Goal: Task Accomplishment & Management: Manage account settings

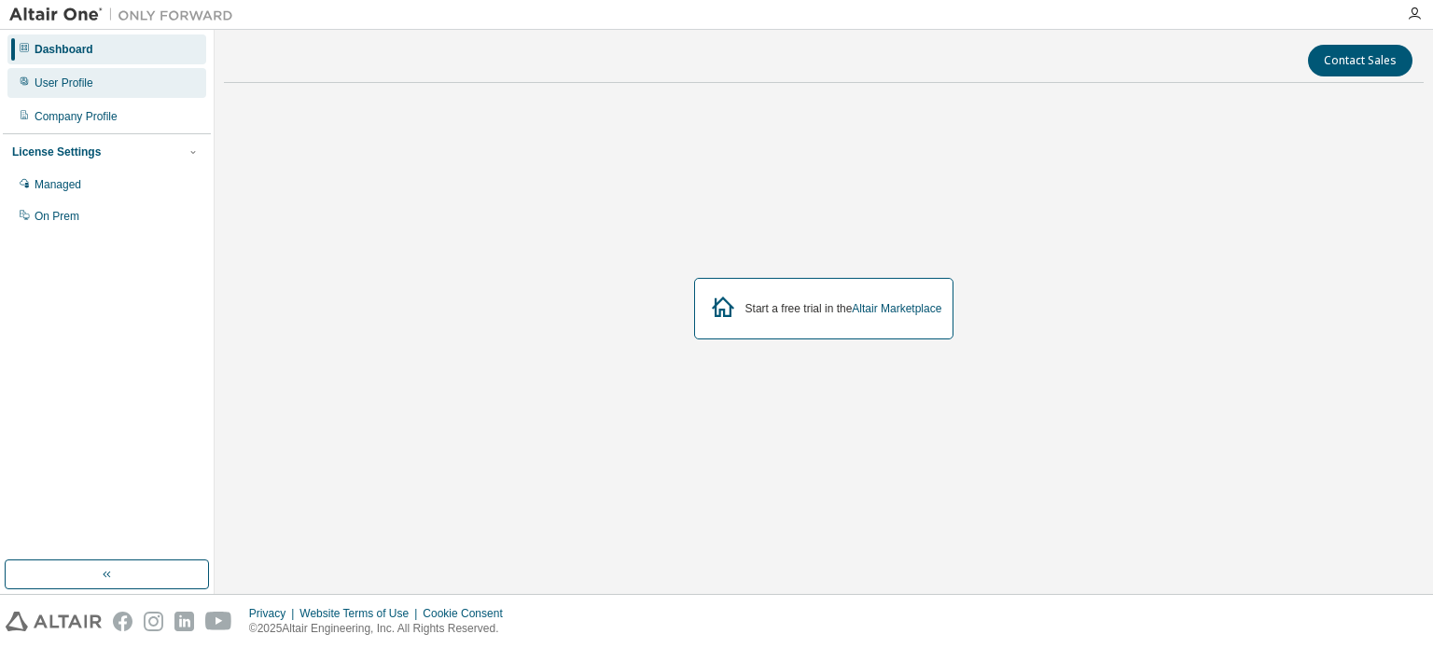
click at [63, 89] on div "User Profile" at bounding box center [64, 83] width 59 height 15
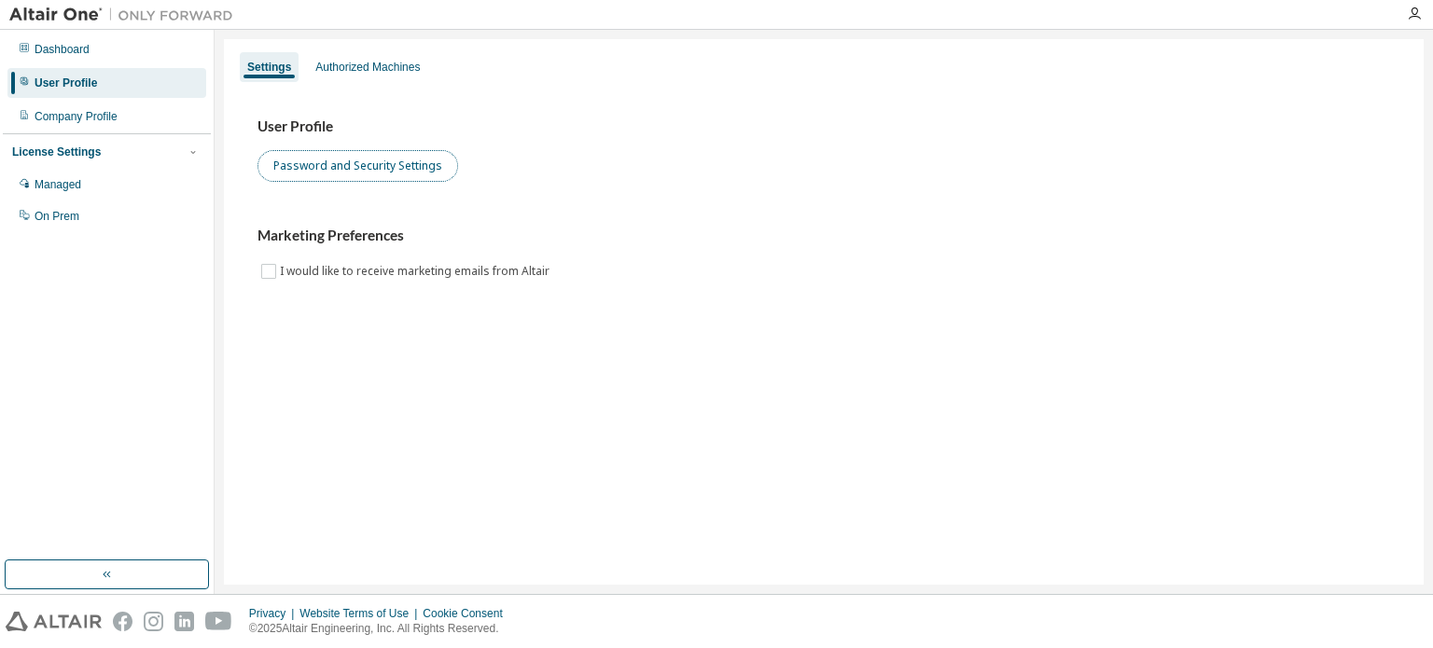
click at [357, 159] on button "Password and Security Settings" at bounding box center [357, 166] width 201 height 32
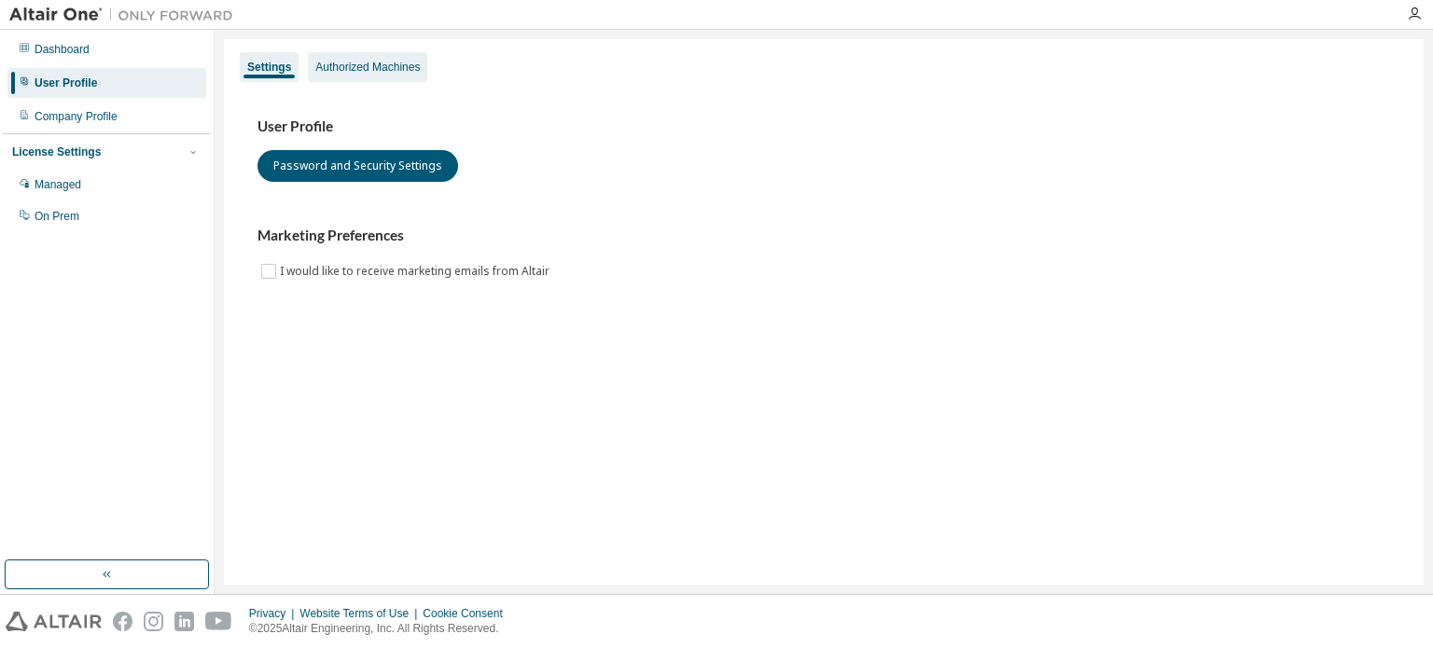
click at [335, 63] on div "Authorized Machines" at bounding box center [367, 67] width 104 height 15
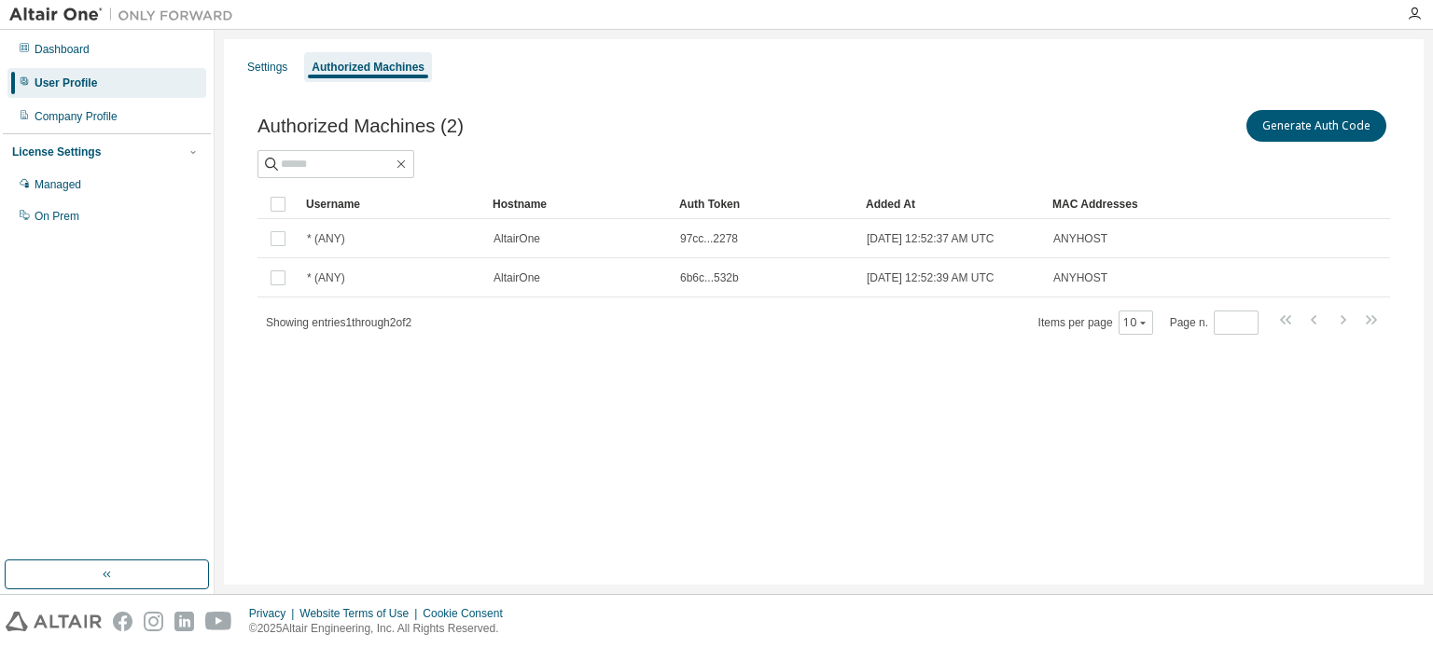
click at [716, 113] on div "Authorized Machines (2) Generate Auth Code" at bounding box center [823, 125] width 1132 height 39
click at [62, 190] on div "Managed" at bounding box center [58, 184] width 47 height 15
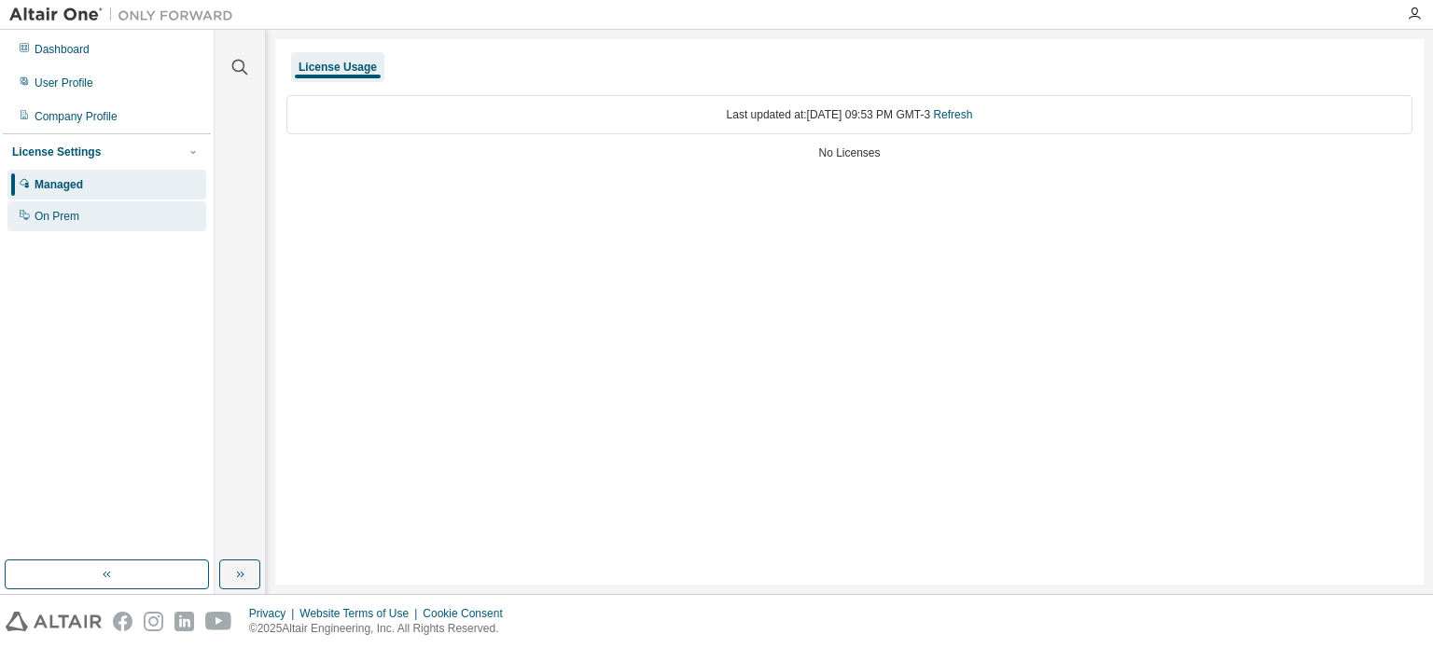
click at [87, 216] on div "On Prem" at bounding box center [106, 216] width 199 height 30
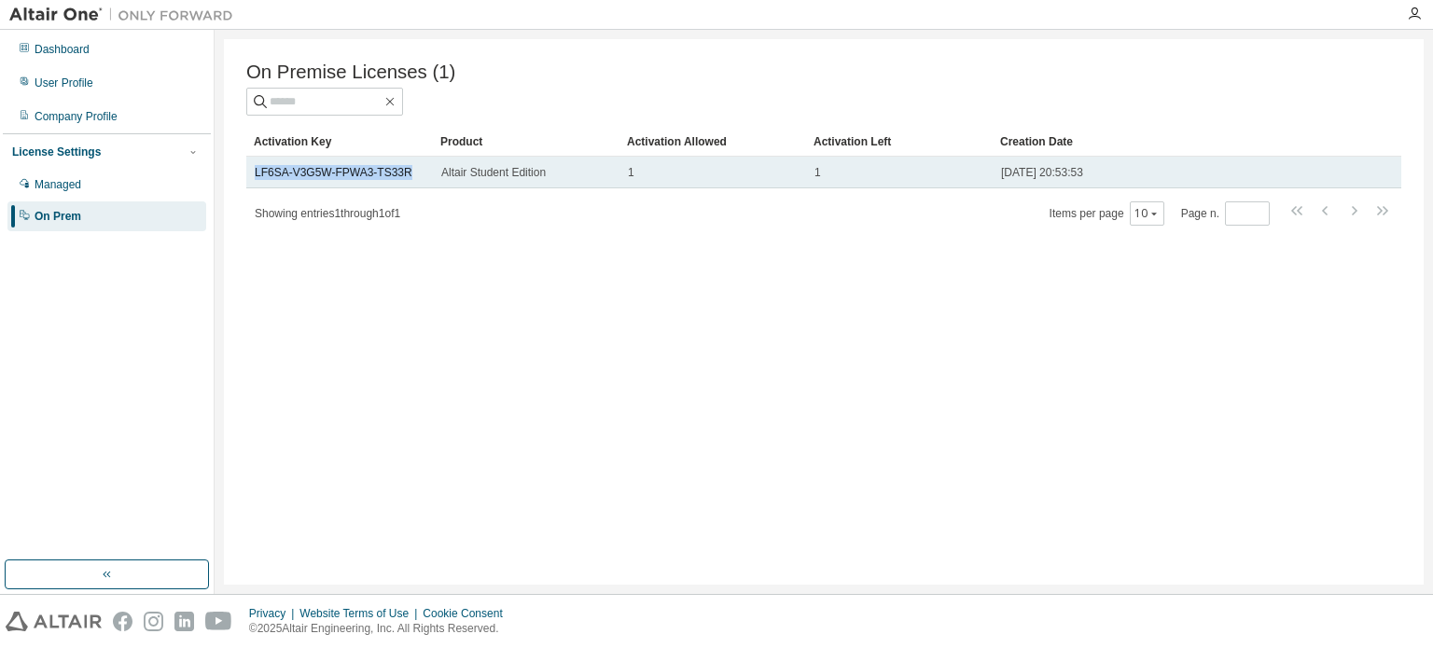
drag, startPoint x: 419, startPoint y: 175, endPoint x: 250, endPoint y: 173, distance: 168.8
click at [250, 173] on td "LF6SA-V3G5W-FPWA3-TS33R" at bounding box center [339, 173] width 187 height 32
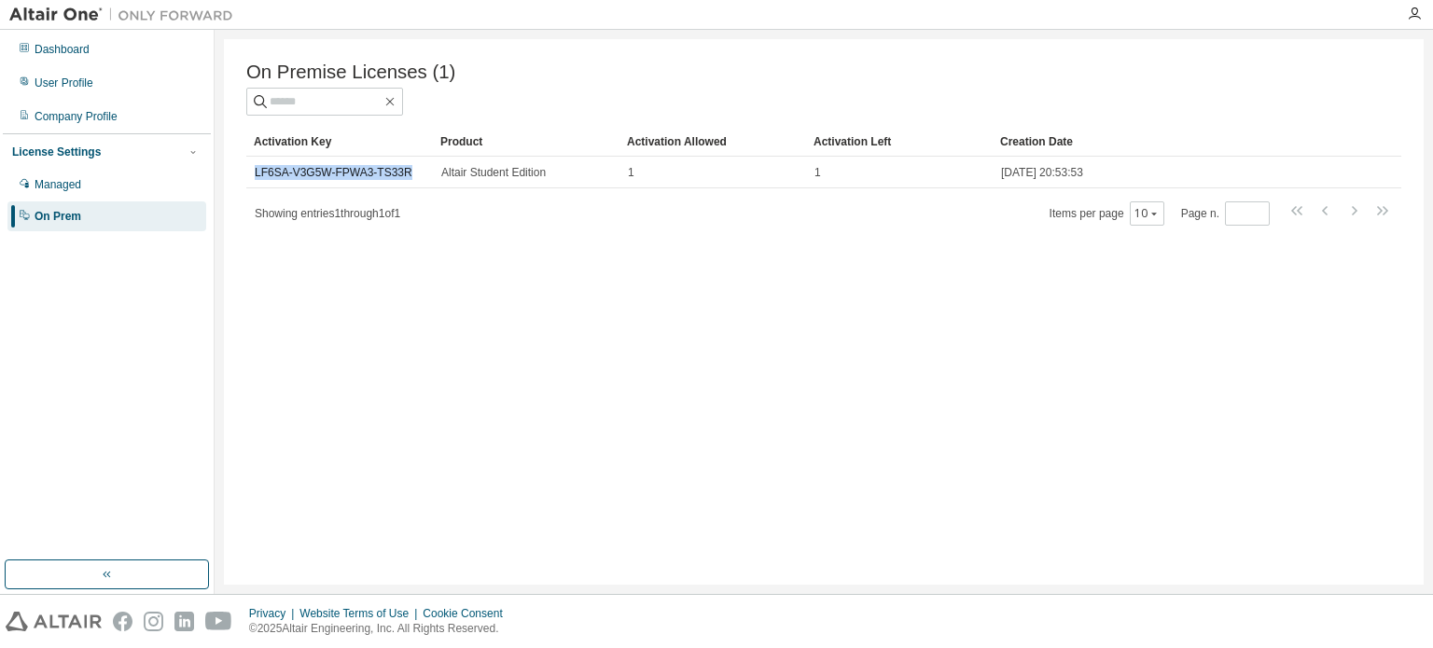
copy link "LF6SA-V3G5W-FPWA3-TS33R"
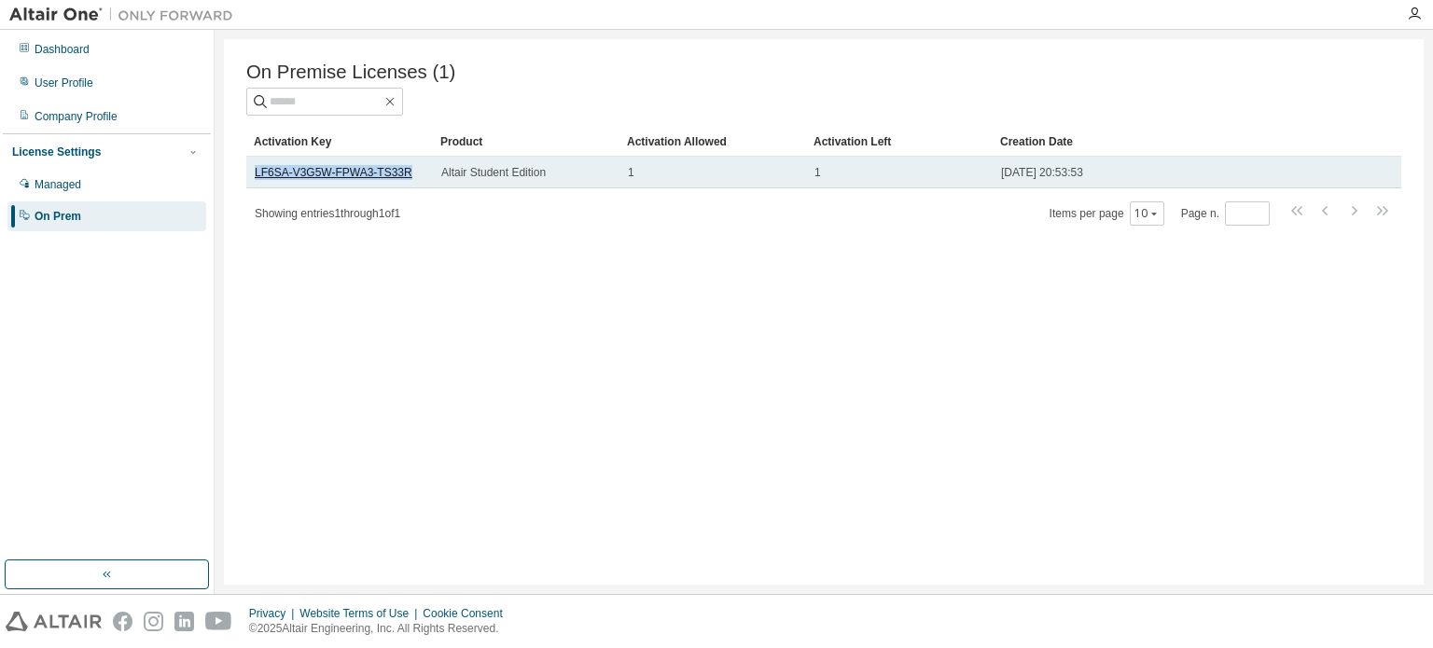
click at [280, 177] on link "LF6SA-V3G5W-FPWA3-TS33R" at bounding box center [334, 172] width 158 height 13
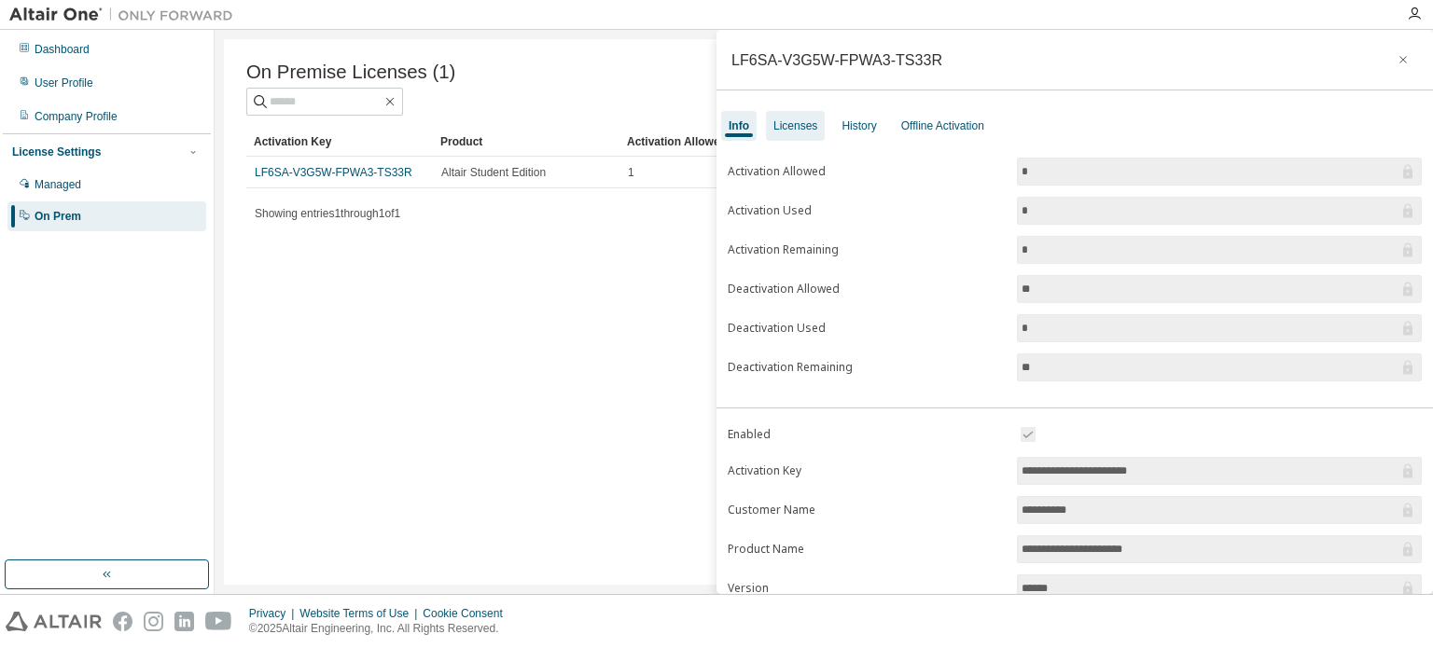
click at [794, 128] on div "Licenses" at bounding box center [795, 125] width 44 height 15
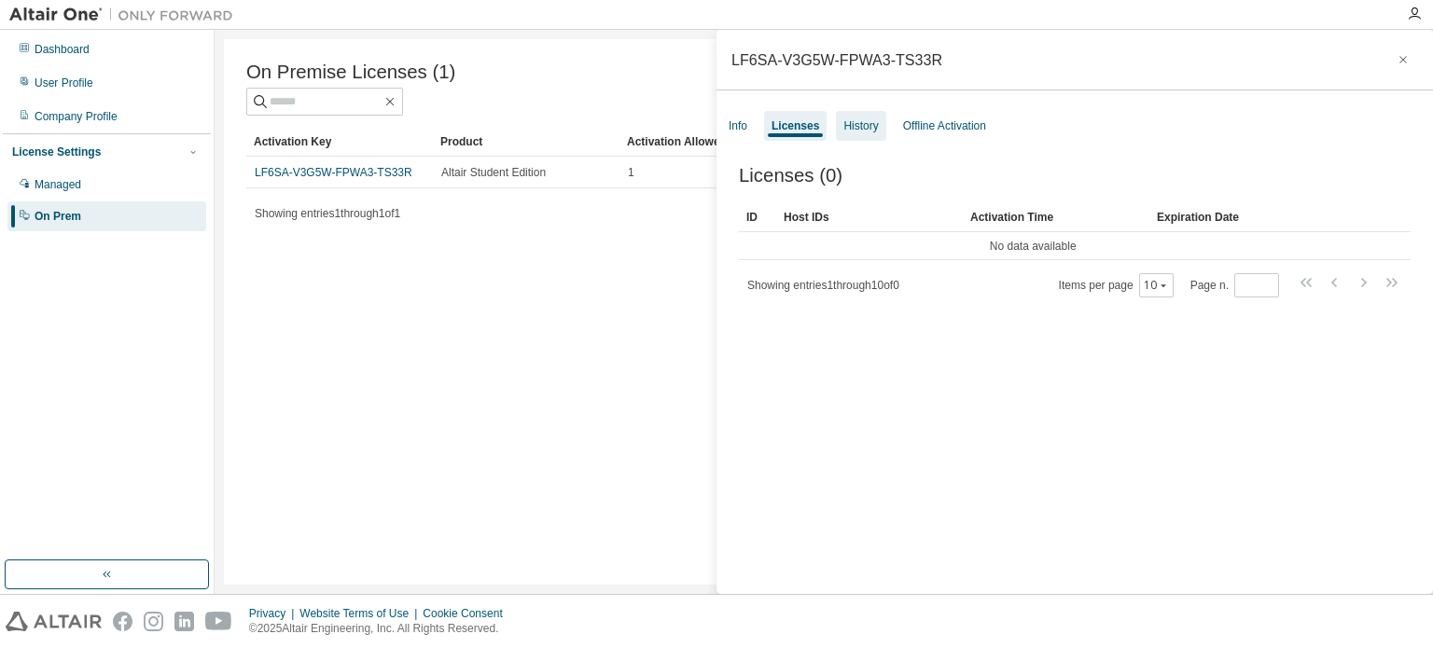
click at [862, 130] on div "History" at bounding box center [860, 125] width 35 height 15
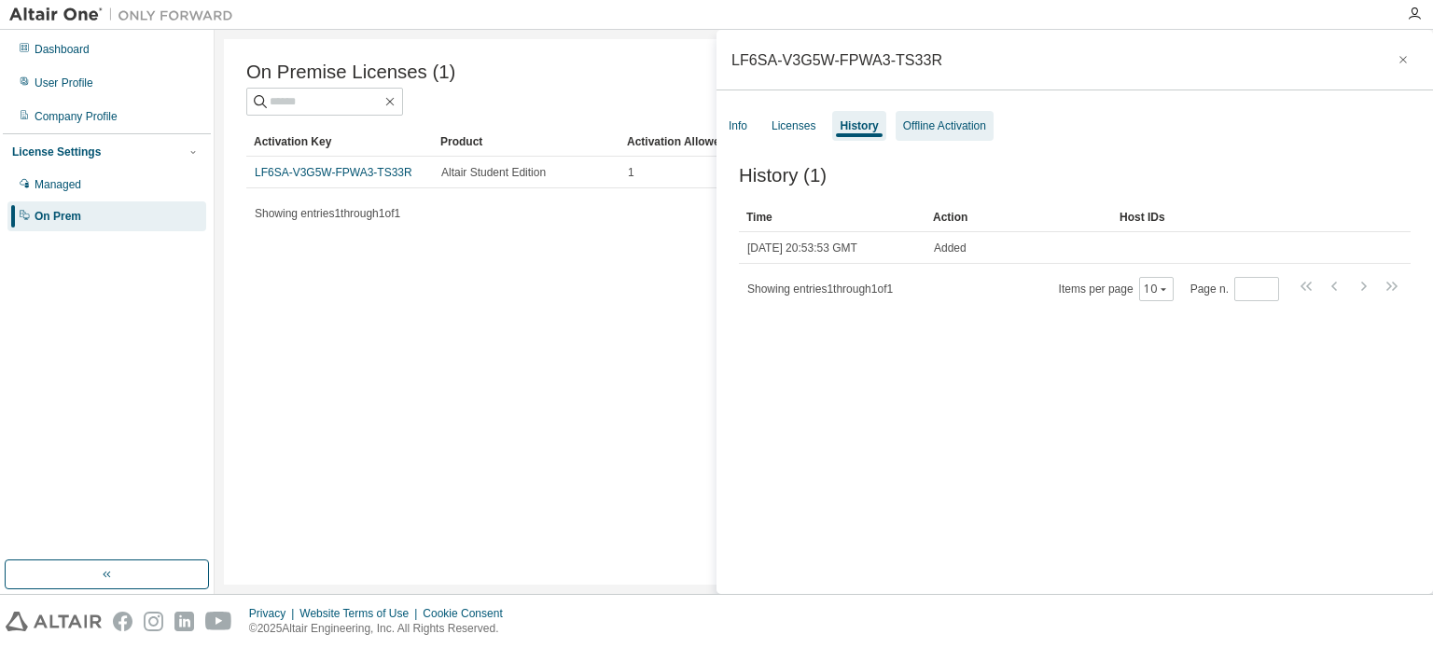
click at [910, 118] on div "Offline Activation" at bounding box center [944, 125] width 83 height 15
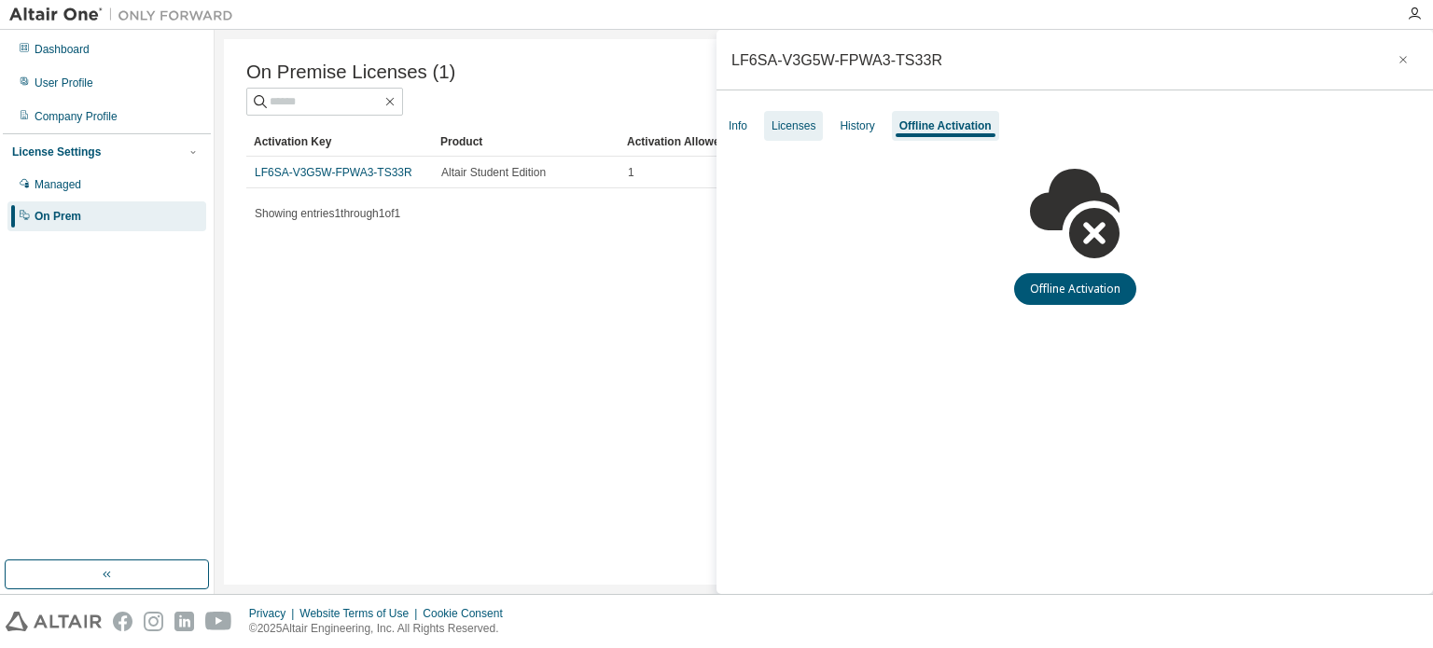
click at [772, 124] on div "Licenses" at bounding box center [793, 125] width 44 height 15
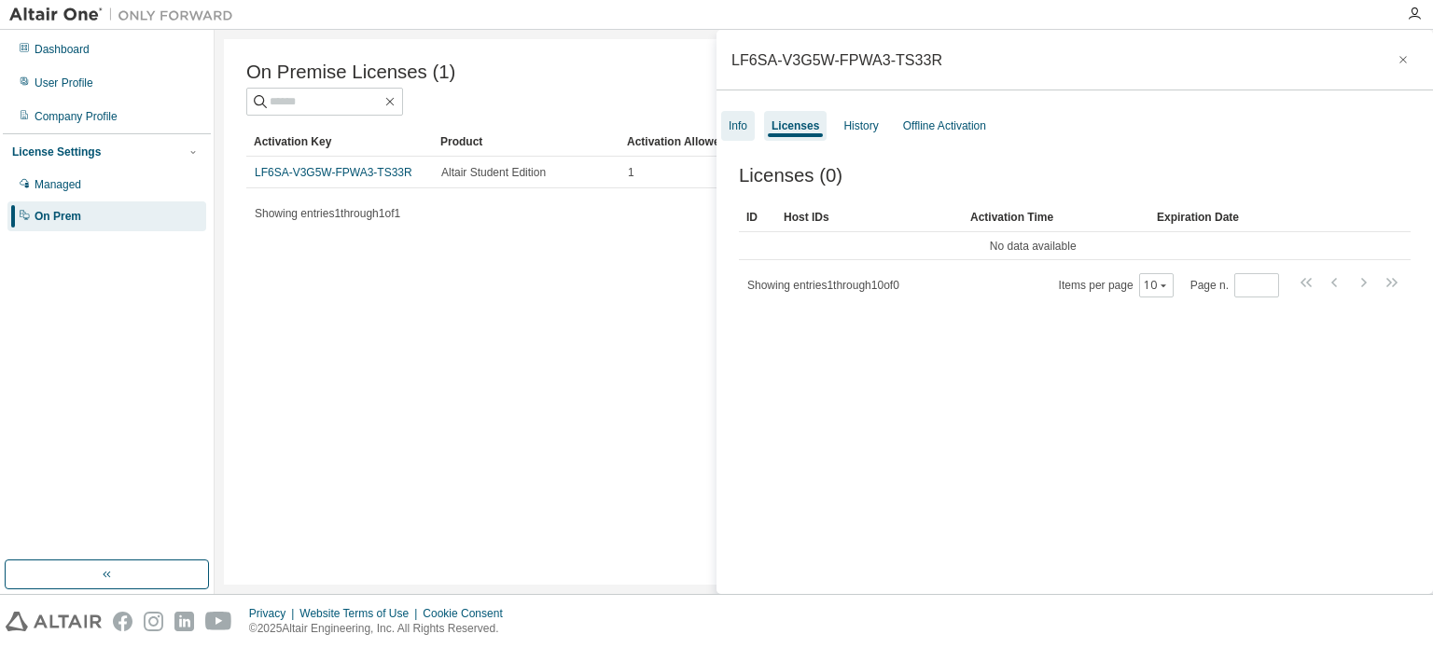
click at [742, 132] on div "Info" at bounding box center [737, 125] width 19 height 15
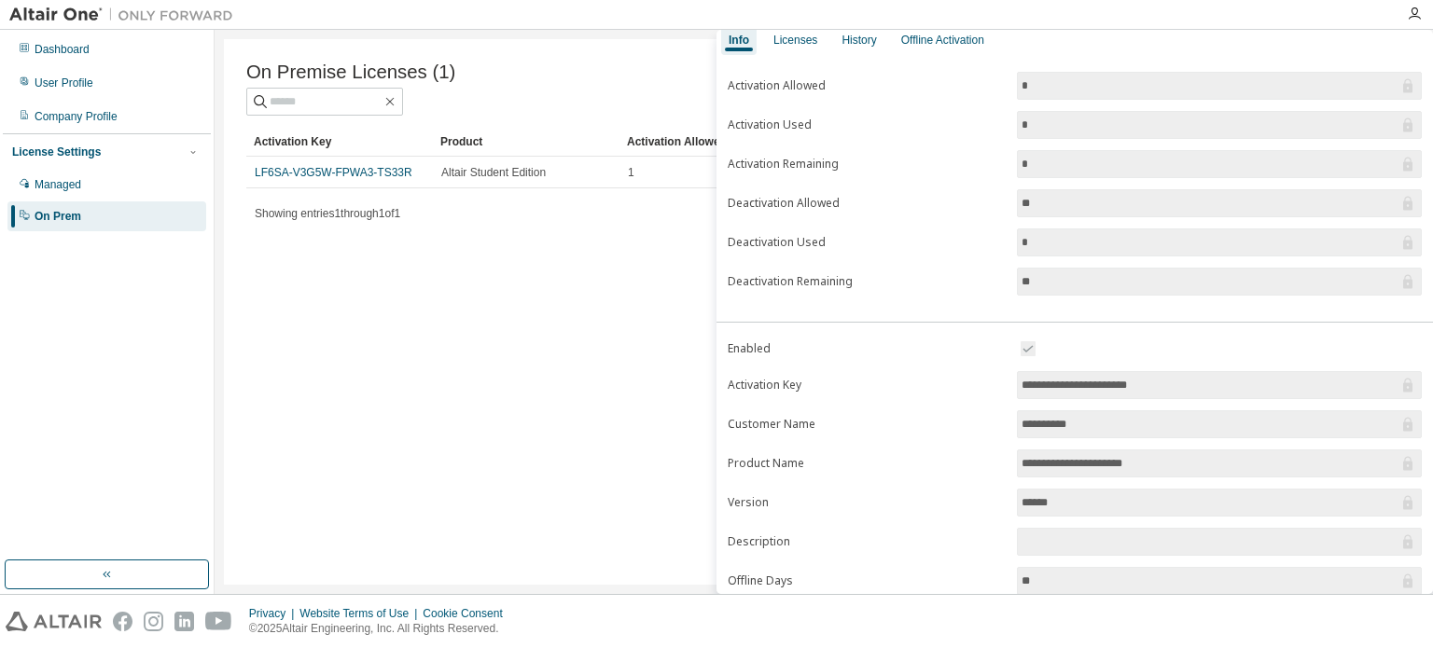
scroll to position [205, 0]
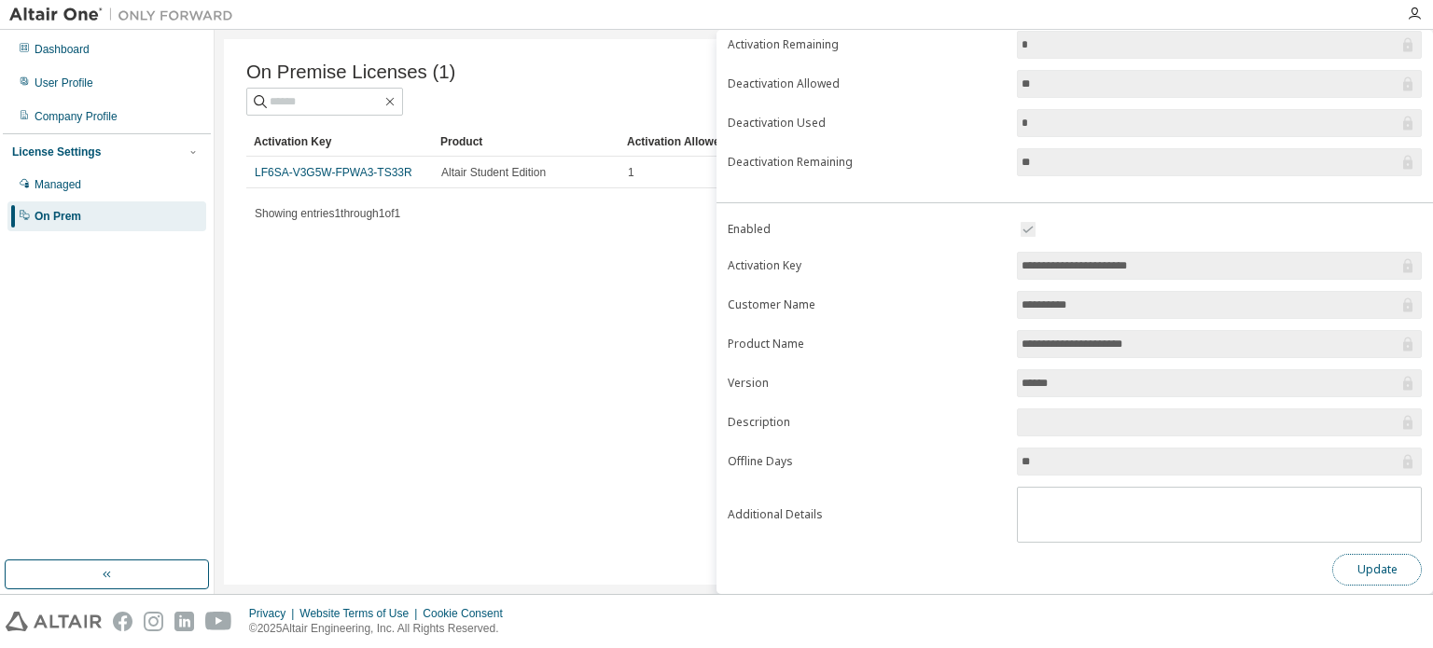
click at [1369, 554] on button "Update" at bounding box center [1377, 570] width 90 height 32
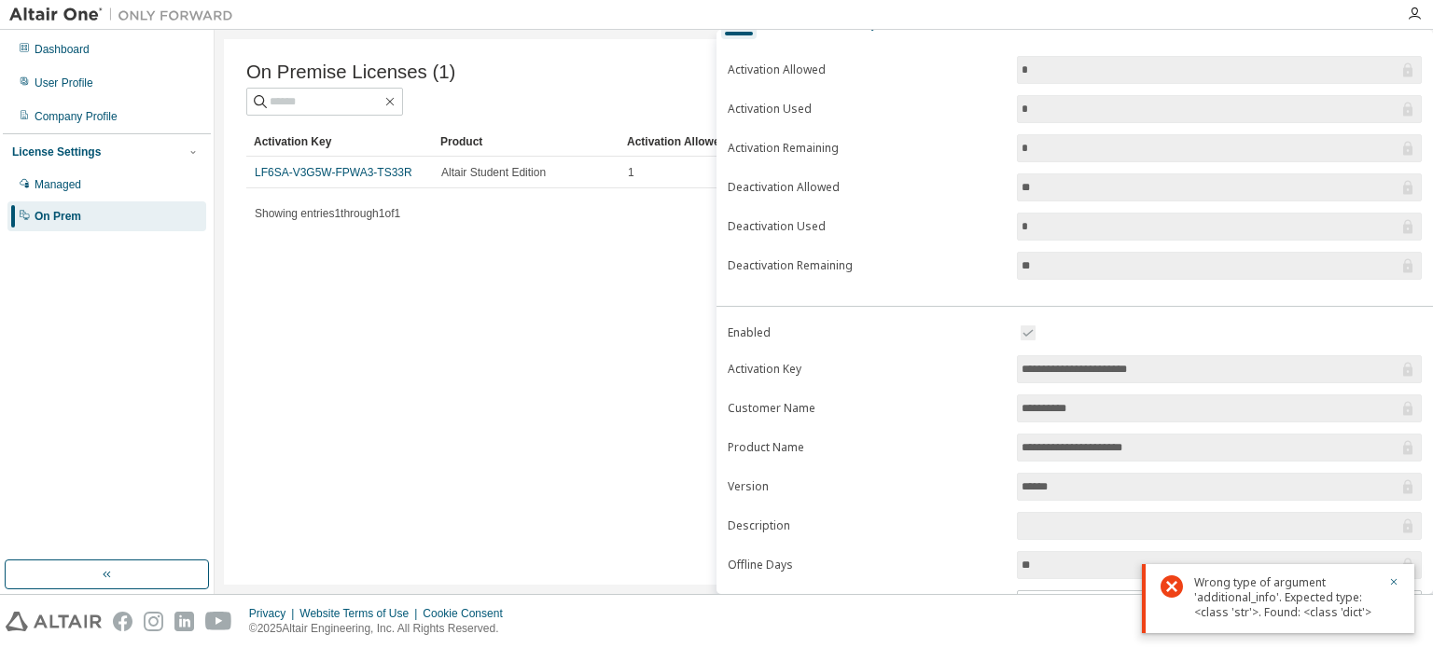
scroll to position [0, 0]
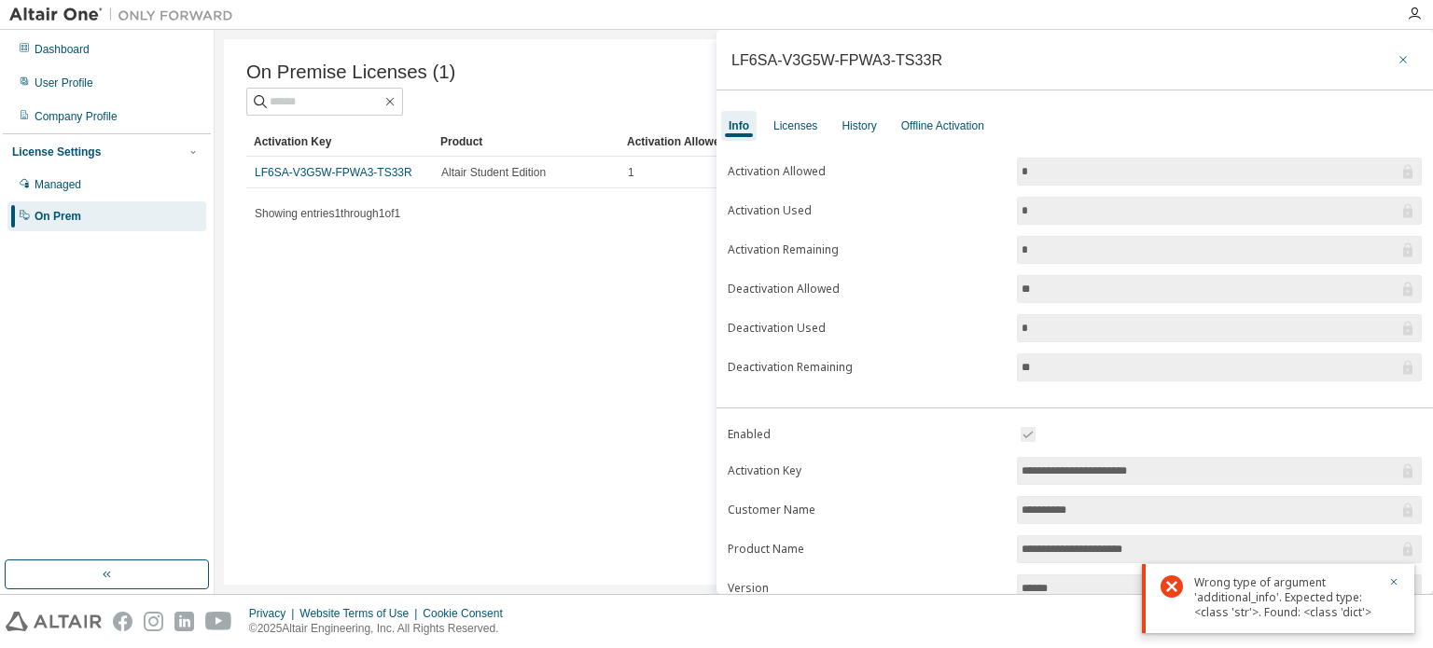
click at [1396, 58] on icon "button" at bounding box center [1402, 59] width 13 height 15
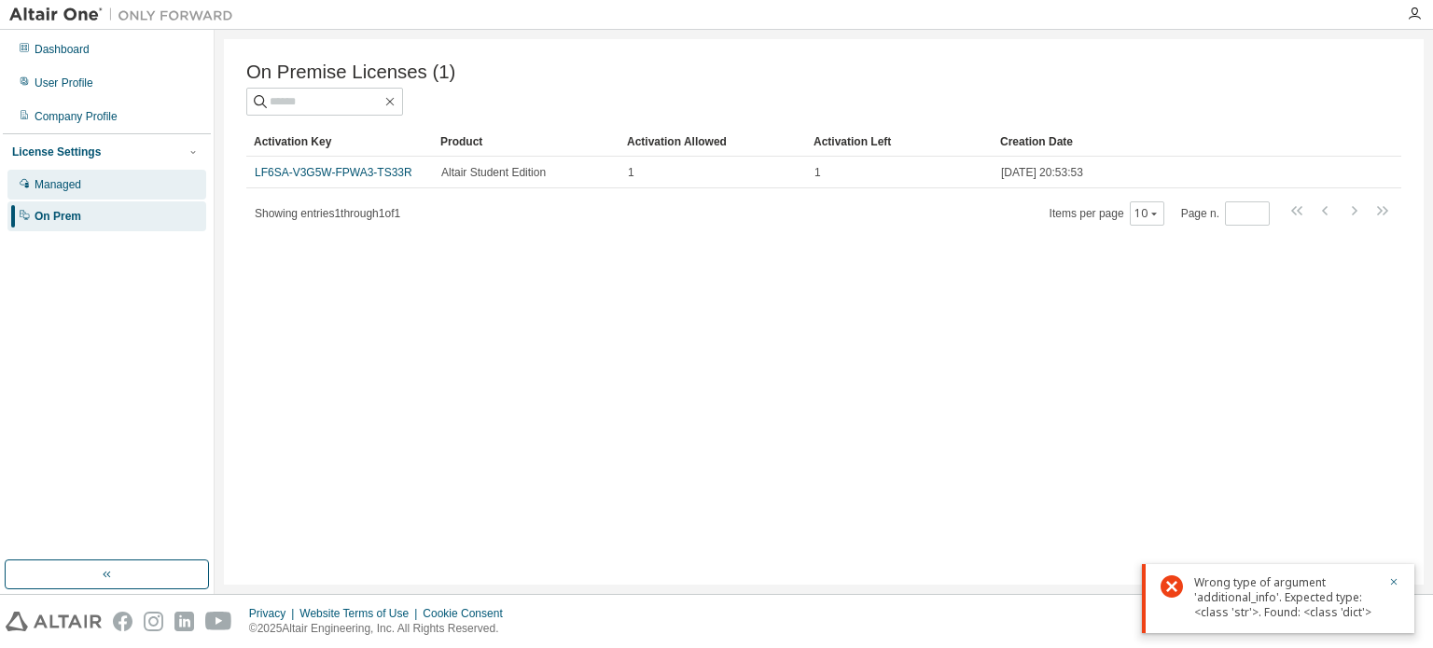
click at [135, 189] on div "Managed" at bounding box center [106, 185] width 199 height 30
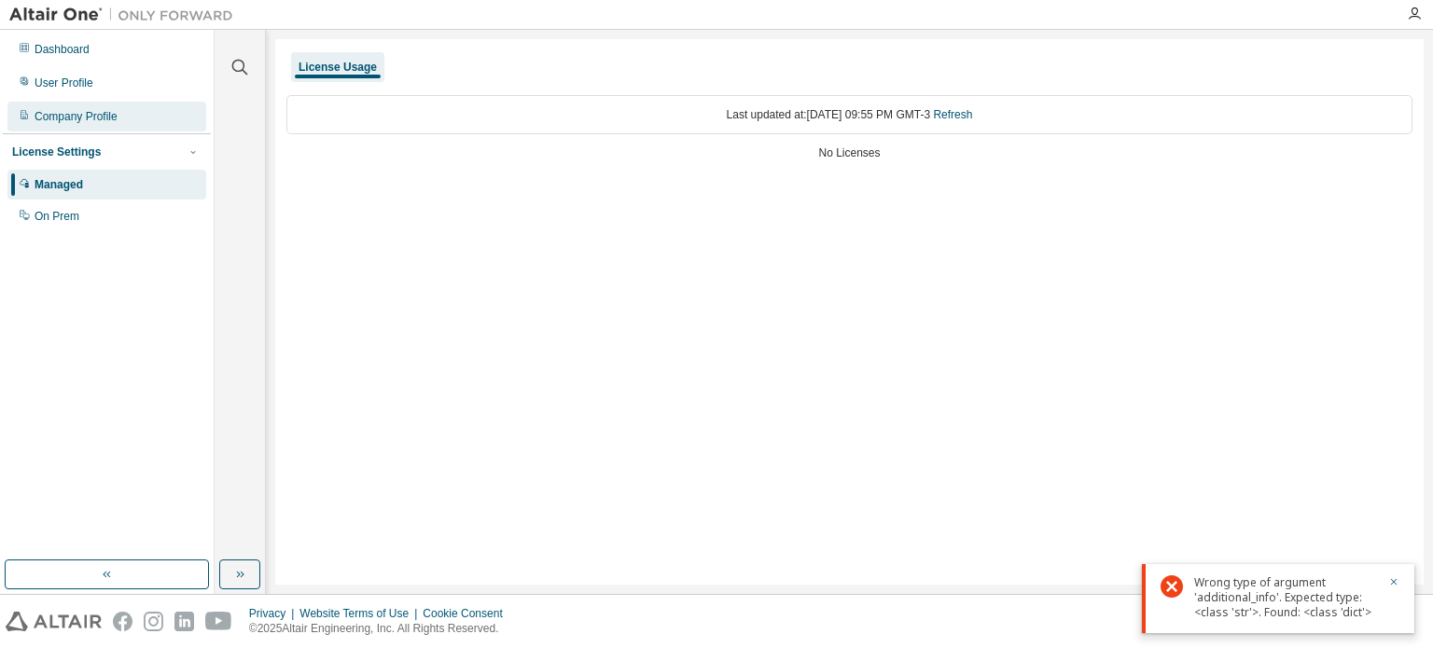
click at [100, 116] on div "Company Profile" at bounding box center [76, 116] width 83 height 15
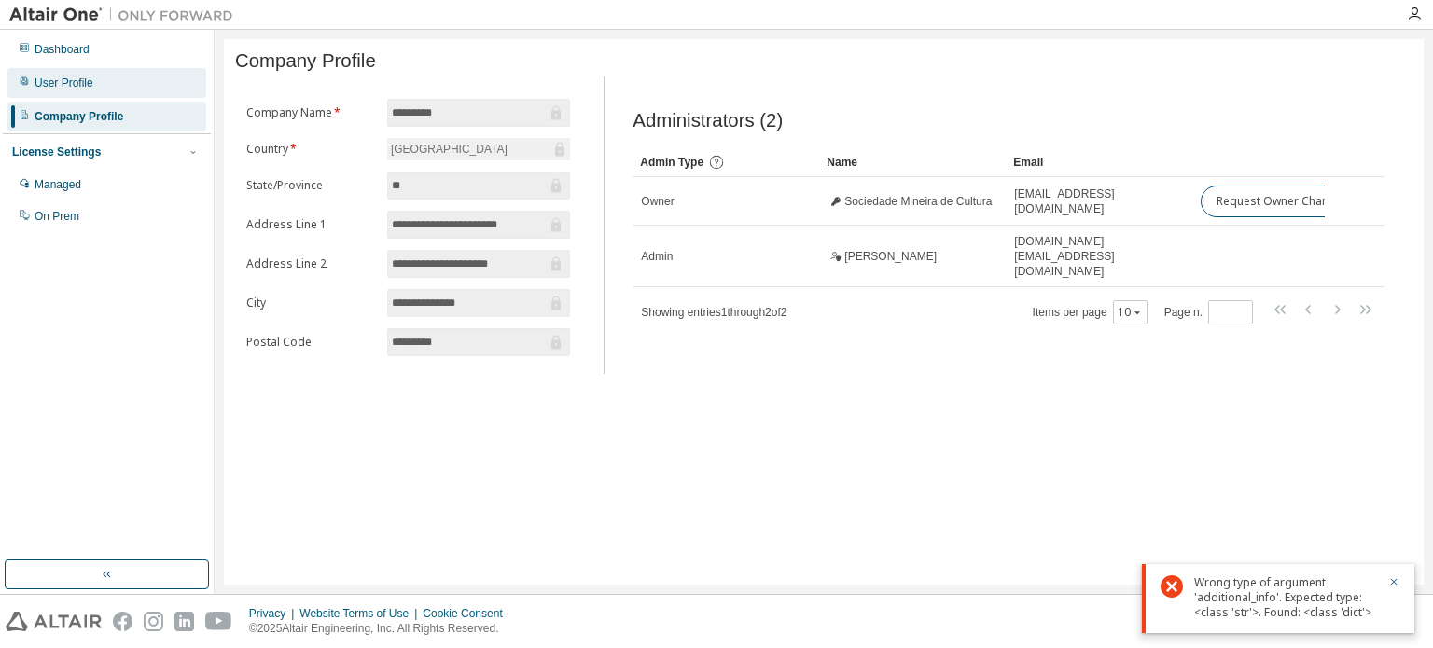
click at [52, 79] on div "User Profile" at bounding box center [64, 83] width 59 height 15
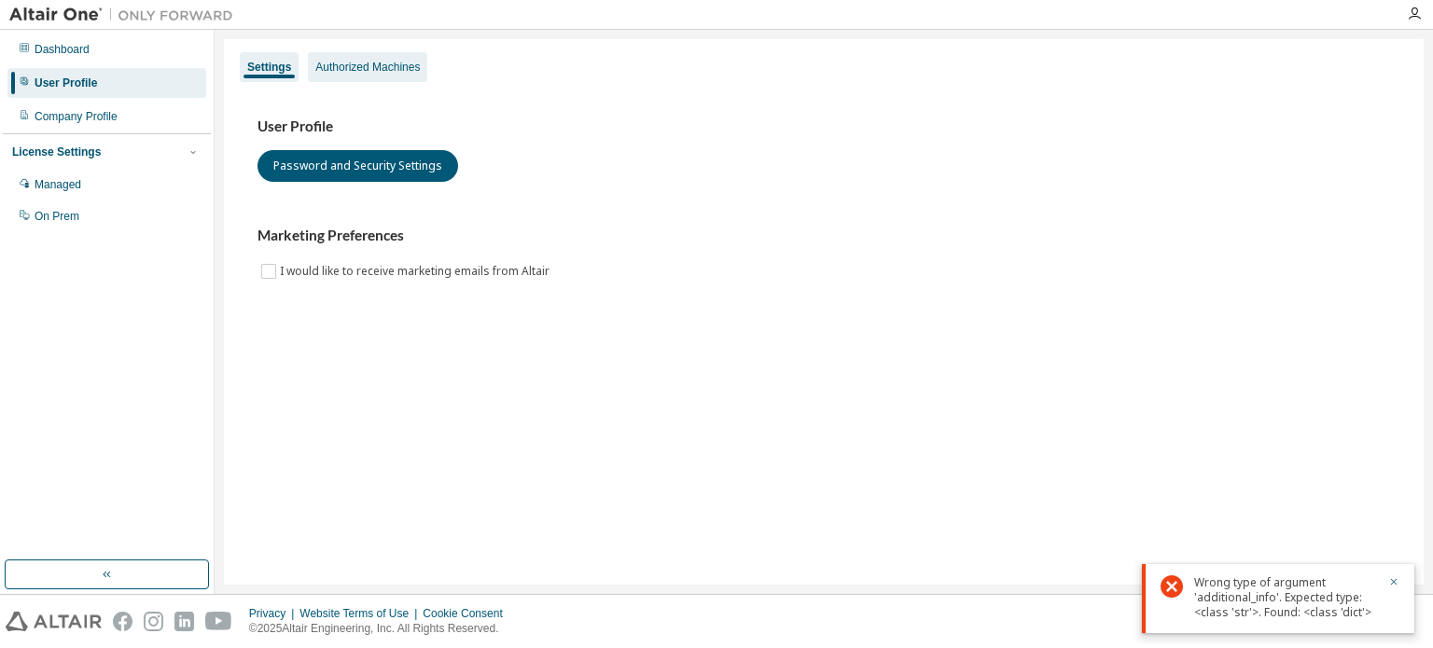
click at [375, 69] on div "Authorized Machines" at bounding box center [367, 67] width 104 height 15
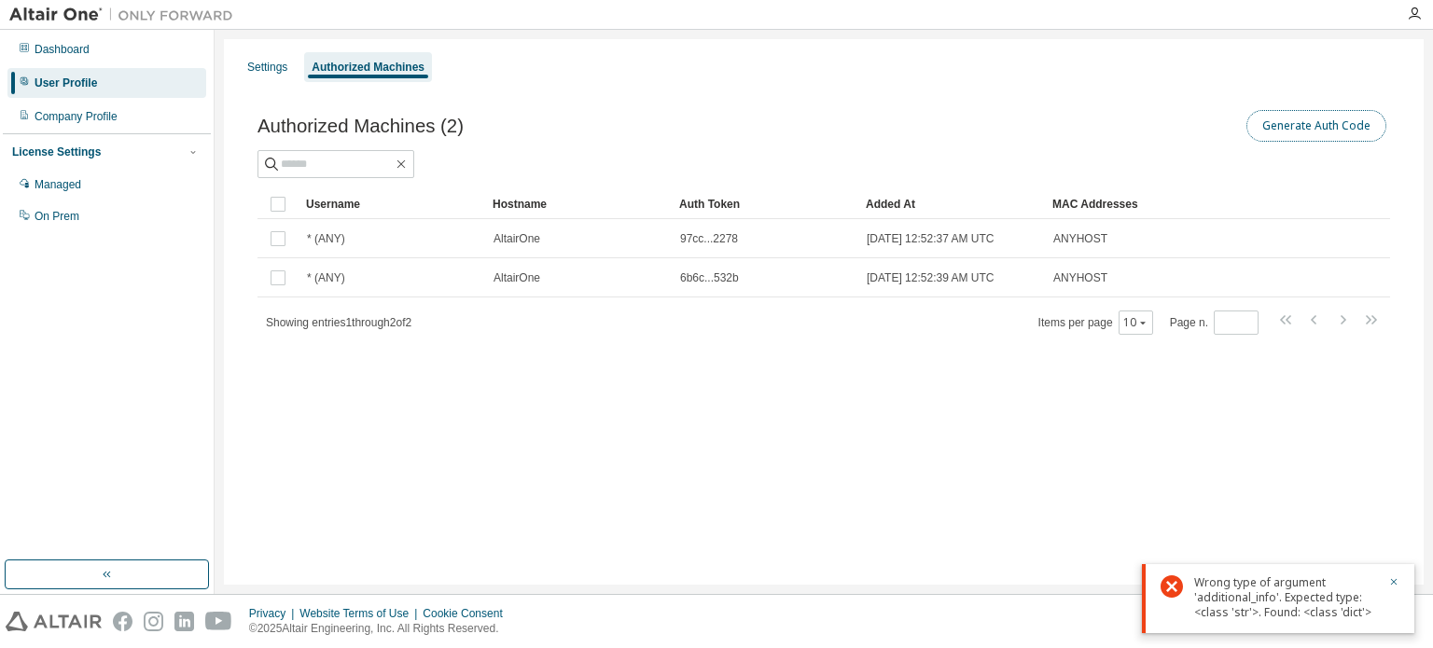
click at [1347, 131] on button "Generate Auth Code" at bounding box center [1316, 126] width 140 height 32
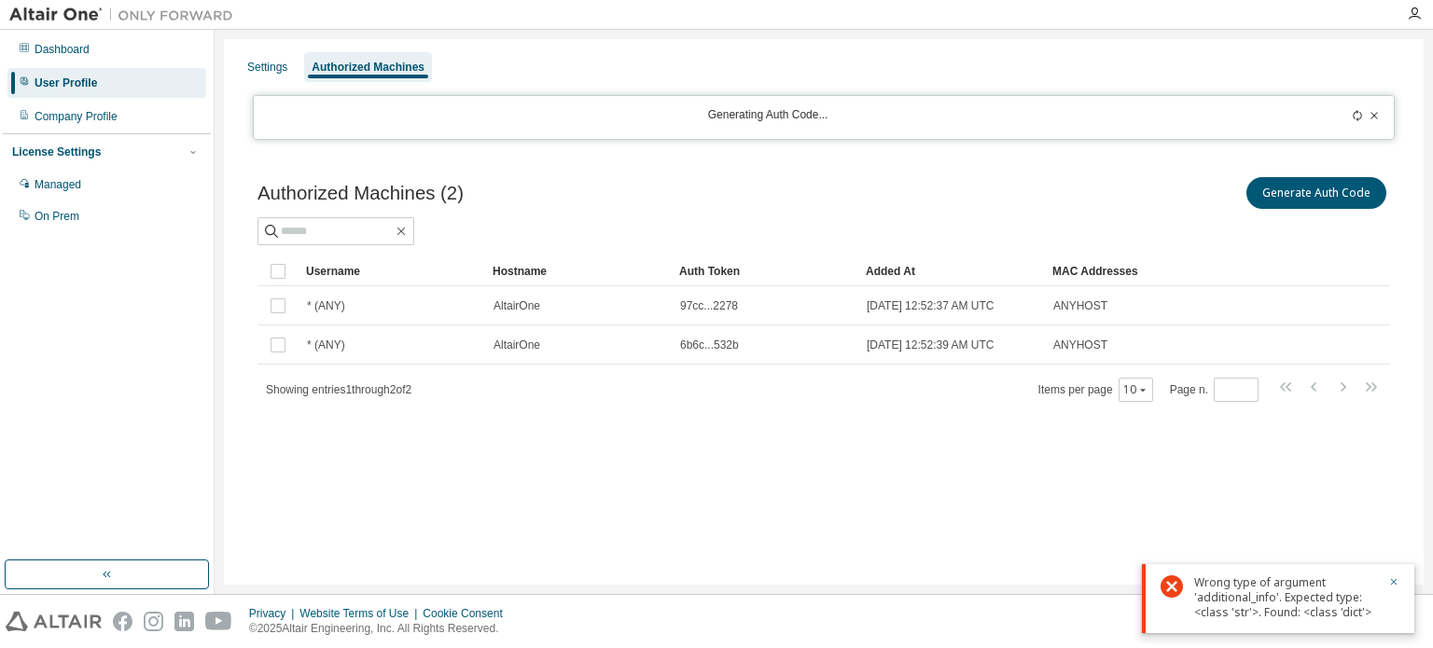
click at [881, 173] on div "Generate Auth Code" at bounding box center [1107, 192] width 566 height 39
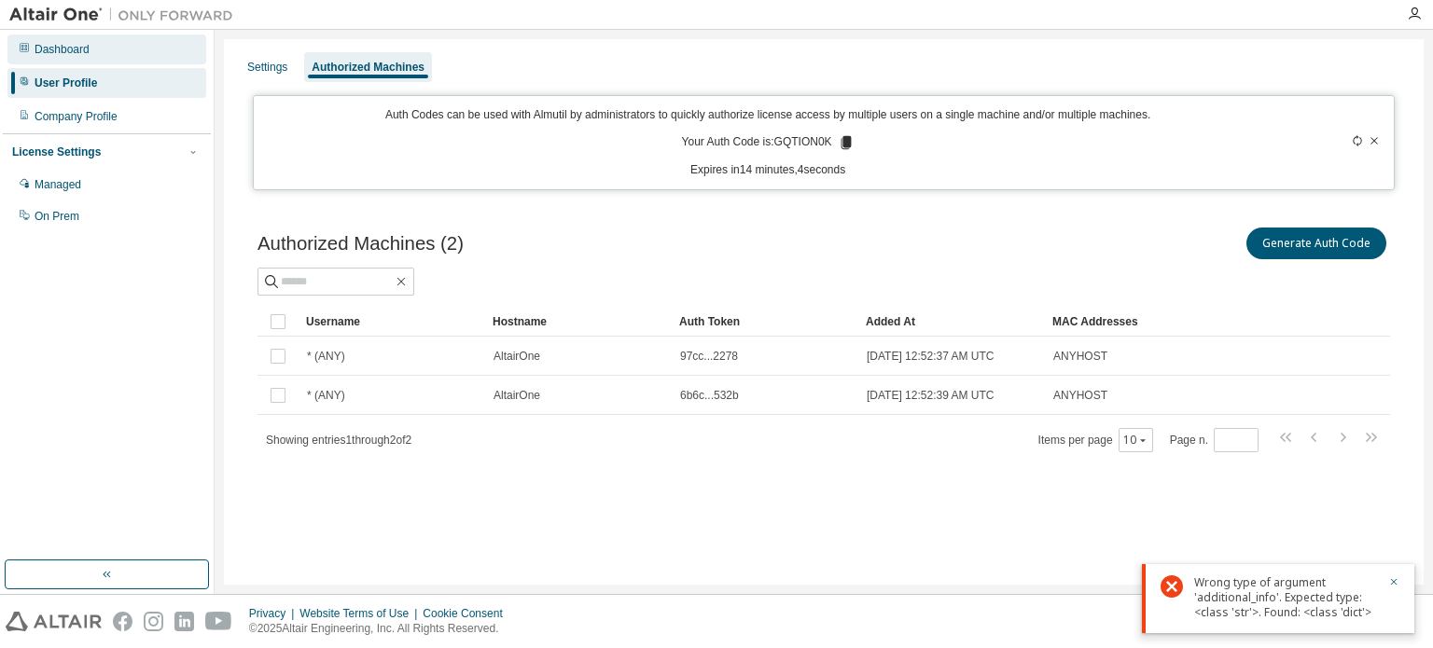
click at [52, 54] on div "Dashboard" at bounding box center [62, 49] width 55 height 15
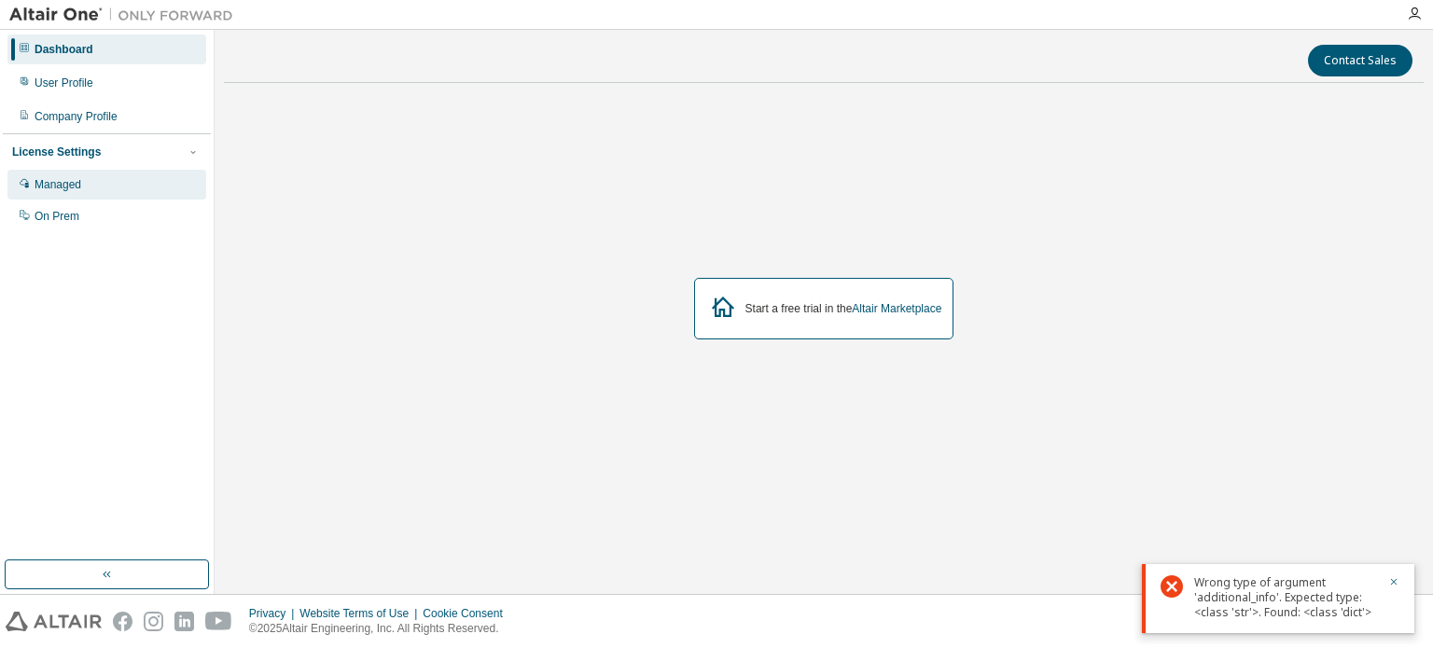
click at [64, 182] on div "Managed" at bounding box center [58, 184] width 47 height 15
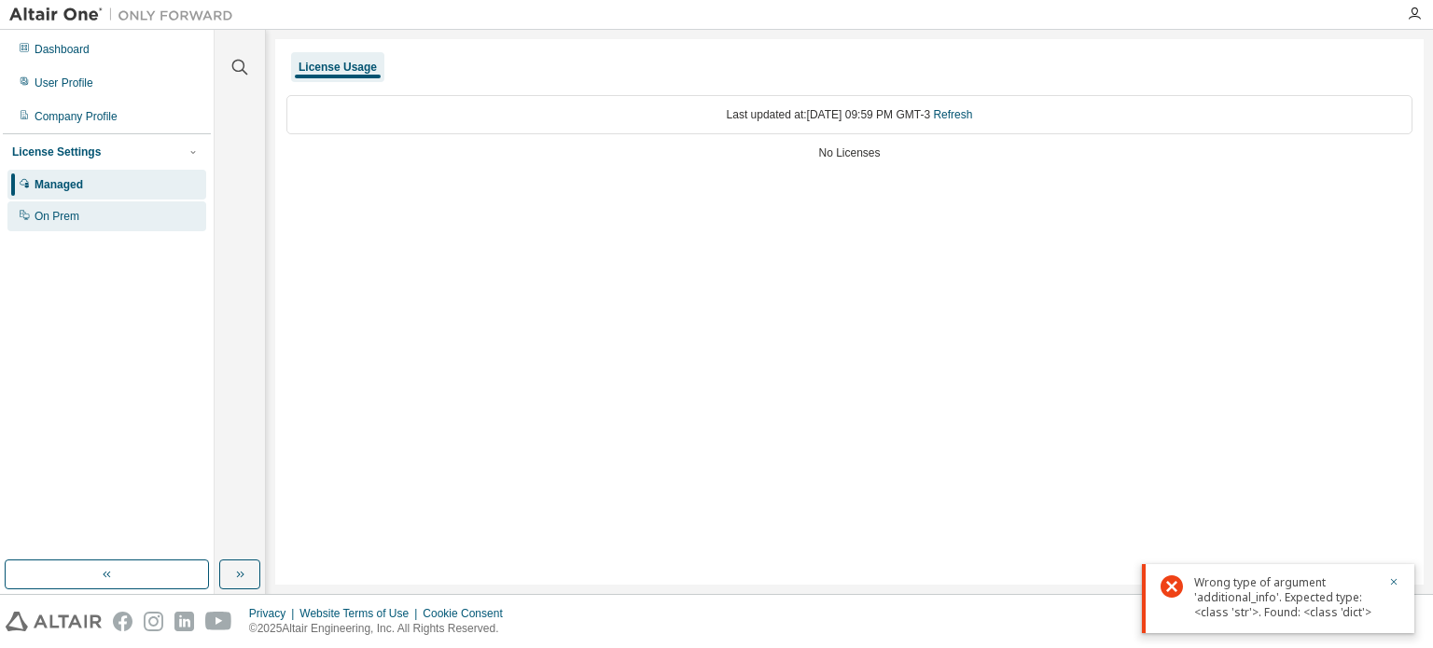
click at [59, 212] on div "On Prem" at bounding box center [57, 216] width 45 height 15
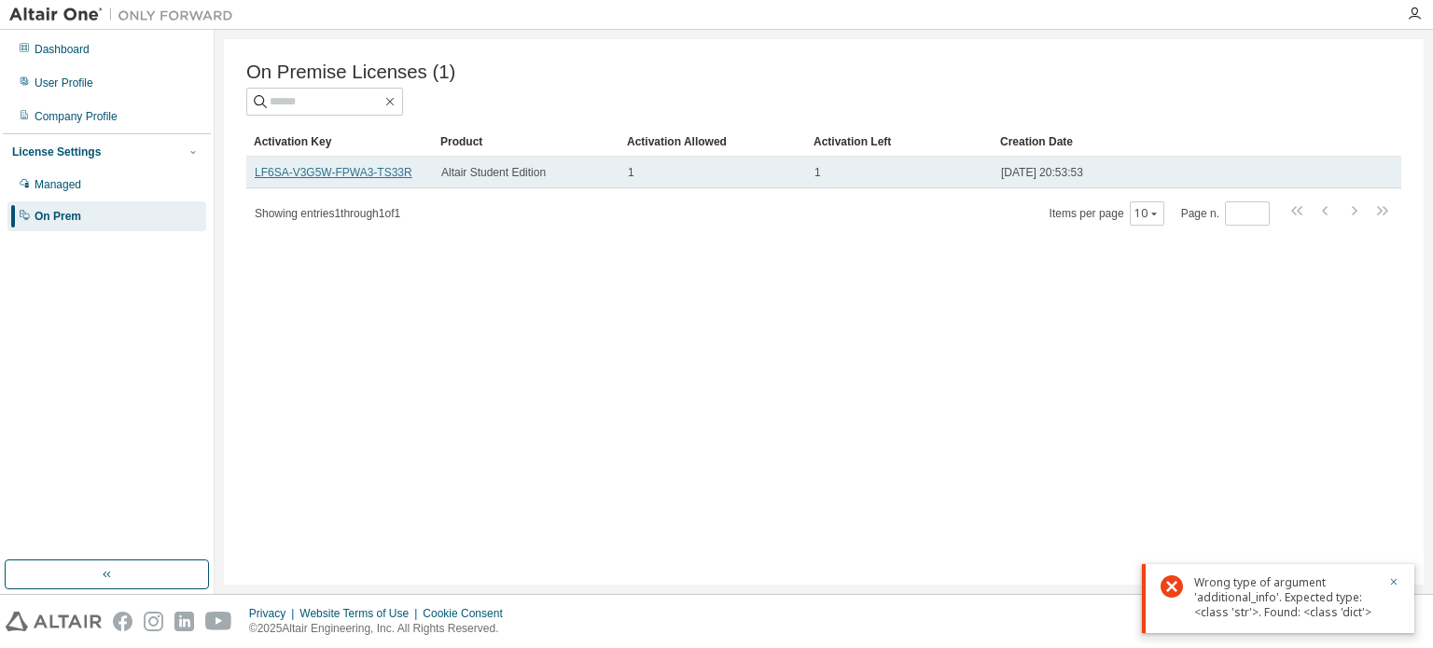
click at [388, 174] on link "LF6SA-V3G5W-FPWA3-TS33R" at bounding box center [334, 172] width 158 height 13
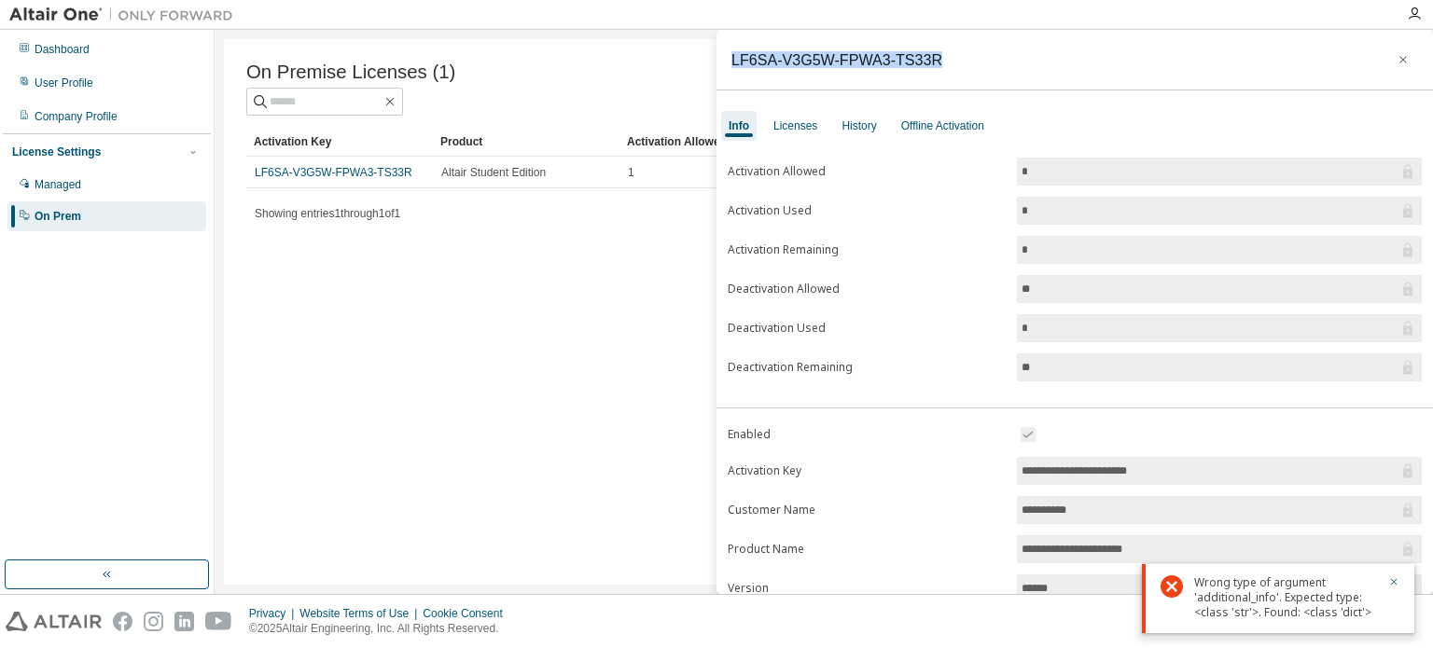
drag, startPoint x: 952, startPoint y: 55, endPoint x: 724, endPoint y: 80, distance: 229.9
click at [724, 78] on div "LF6SA-V3G5W-FPWA3-TS33R" at bounding box center [1074, 60] width 716 height 61
click at [772, 209] on label "Activation Used" at bounding box center [866, 210] width 278 height 15
click at [781, 477] on form "**********" at bounding box center [1074, 585] width 694 height 325
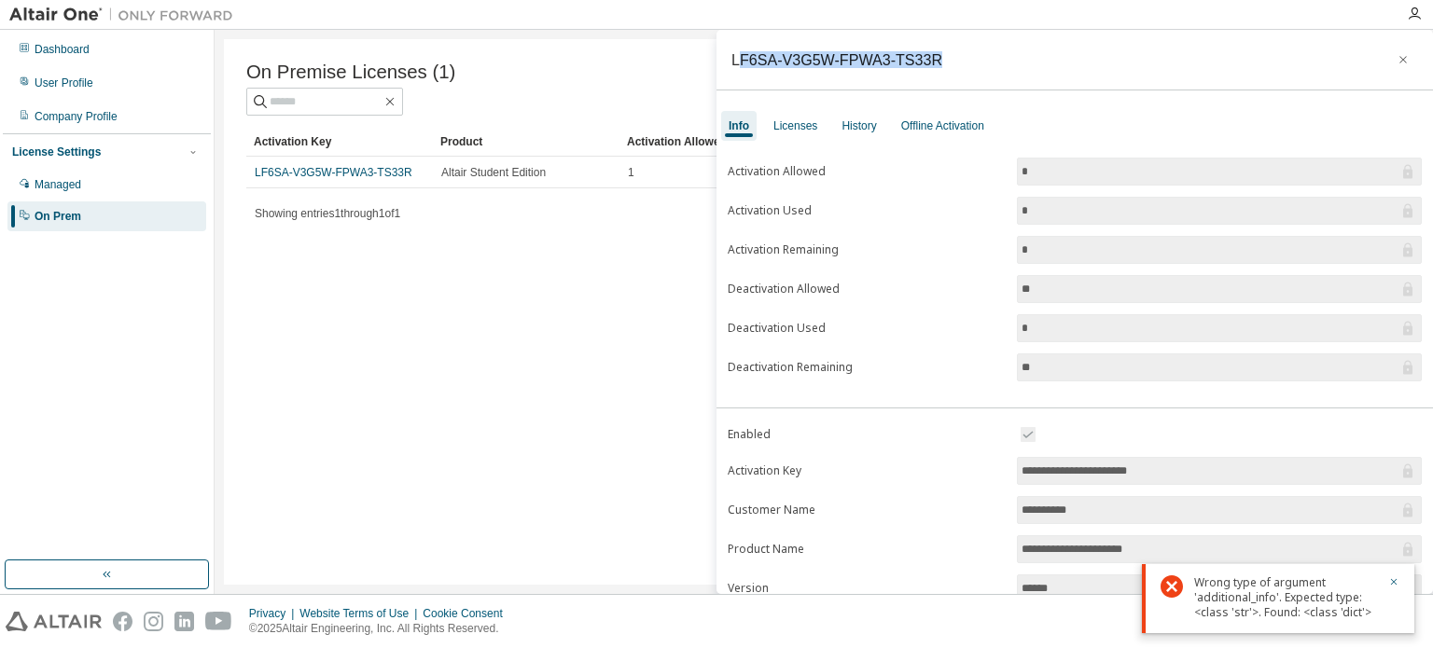
drag, startPoint x: 736, startPoint y: 55, endPoint x: 962, endPoint y: 61, distance: 226.7
click at [962, 61] on div "LF6SA-V3G5W-FPWA3-TS33R" at bounding box center [1074, 60] width 716 height 61
click at [945, 59] on div "LF6SA-V3G5W-FPWA3-TS33R" at bounding box center [1074, 60] width 716 height 61
drag, startPoint x: 907, startPoint y: 59, endPoint x: 727, endPoint y: 72, distance: 180.5
click at [727, 72] on div "LF6SA-V3G5W-FPWA3-TS33R" at bounding box center [1074, 60] width 716 height 61
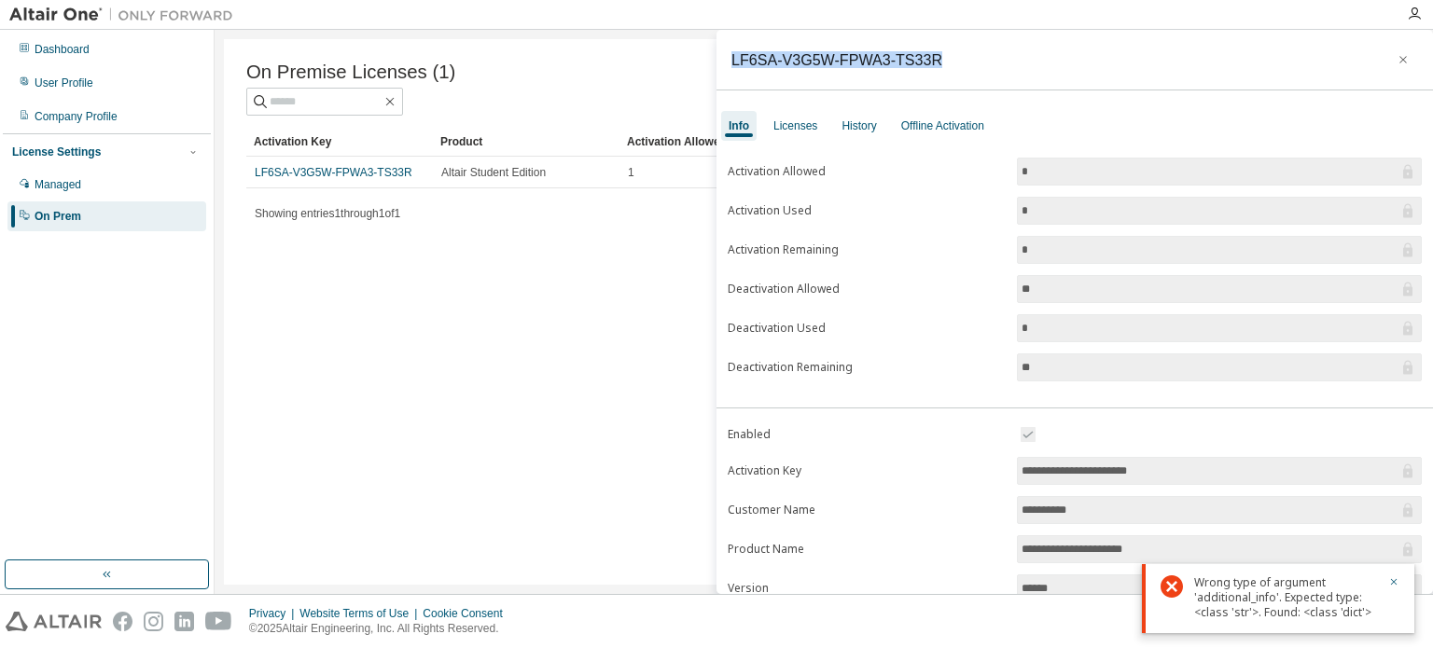
copy div "LF6SA-V3G5W-FPWA3-TS33R"
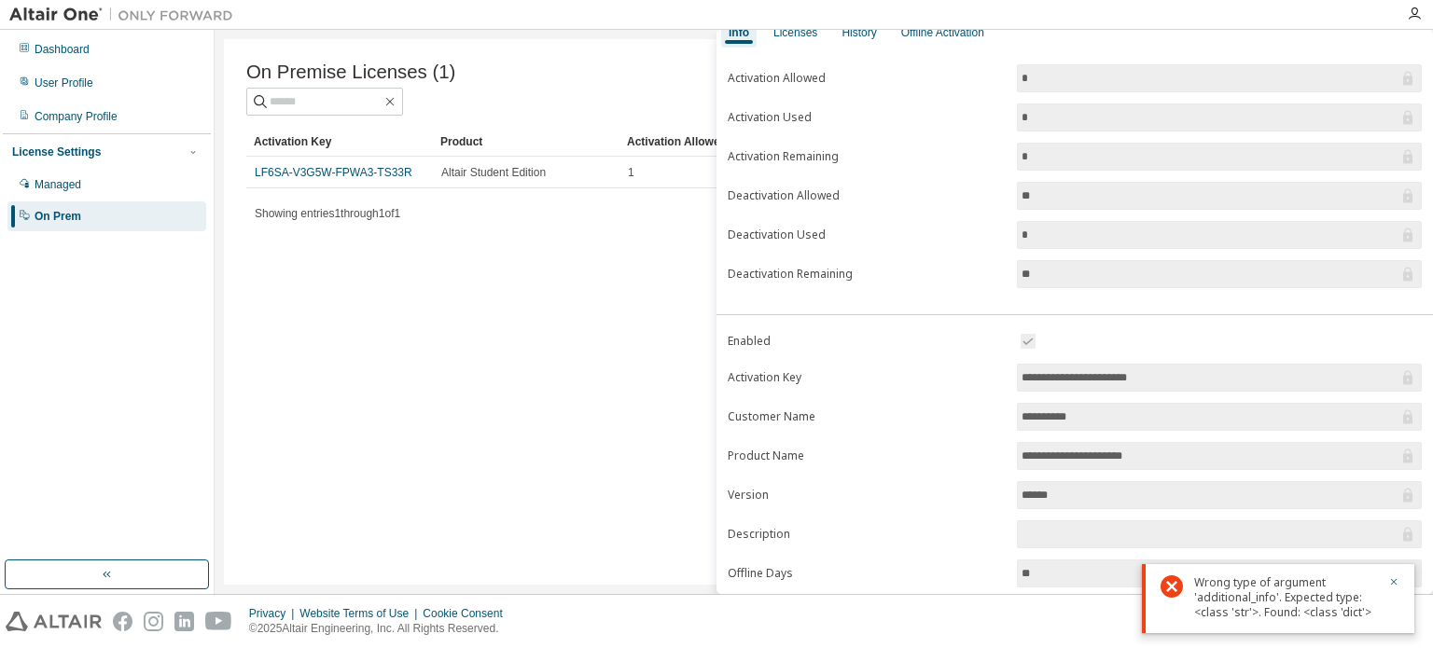
scroll to position [205, 0]
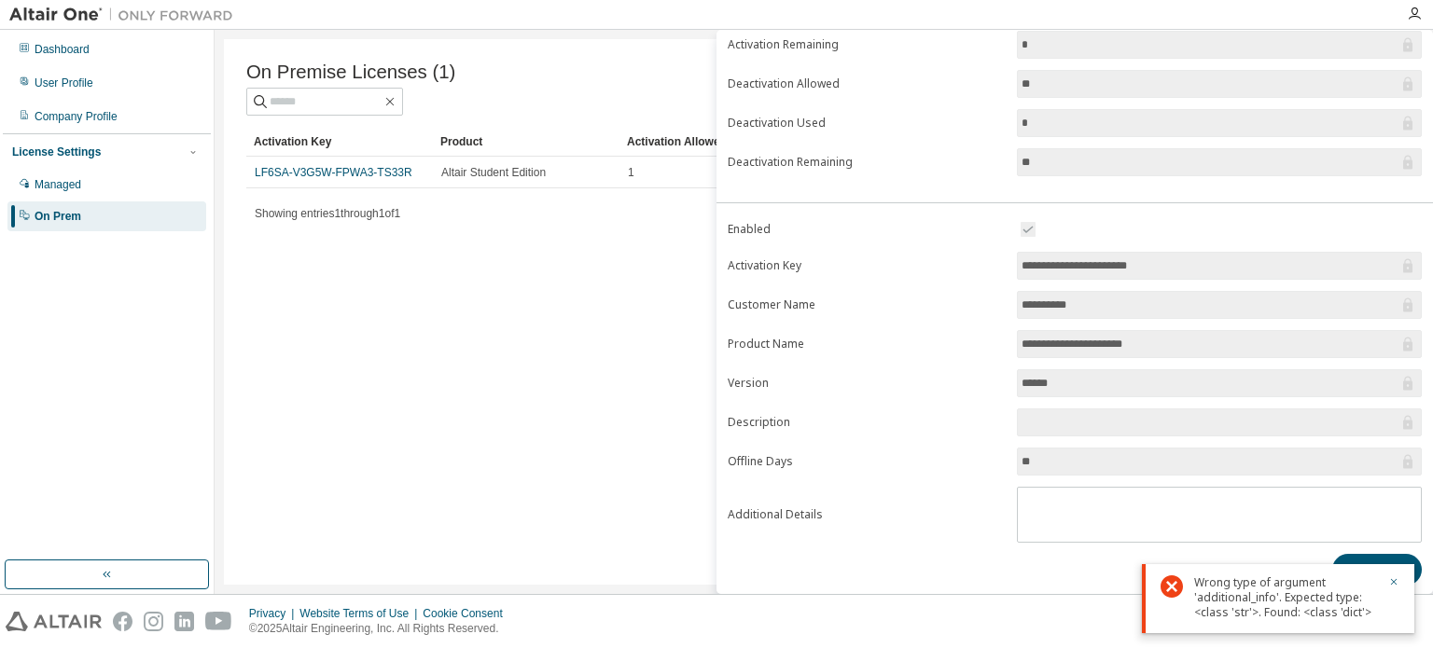
click at [560, 413] on div "On Premise Licenses (1) Clear Load Save Save As Field Operator Value Select fil…" at bounding box center [823, 312] width 1199 height 546
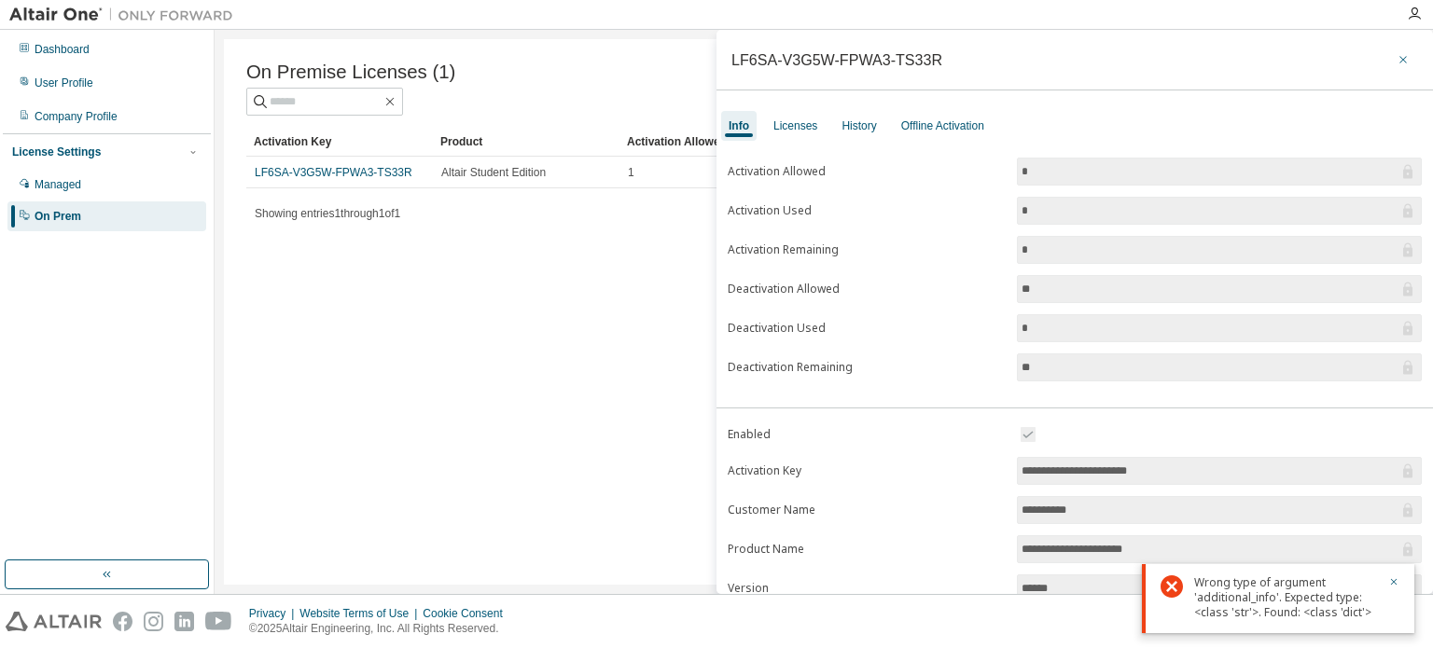
click at [1400, 57] on button "button" at bounding box center [1403, 60] width 30 height 30
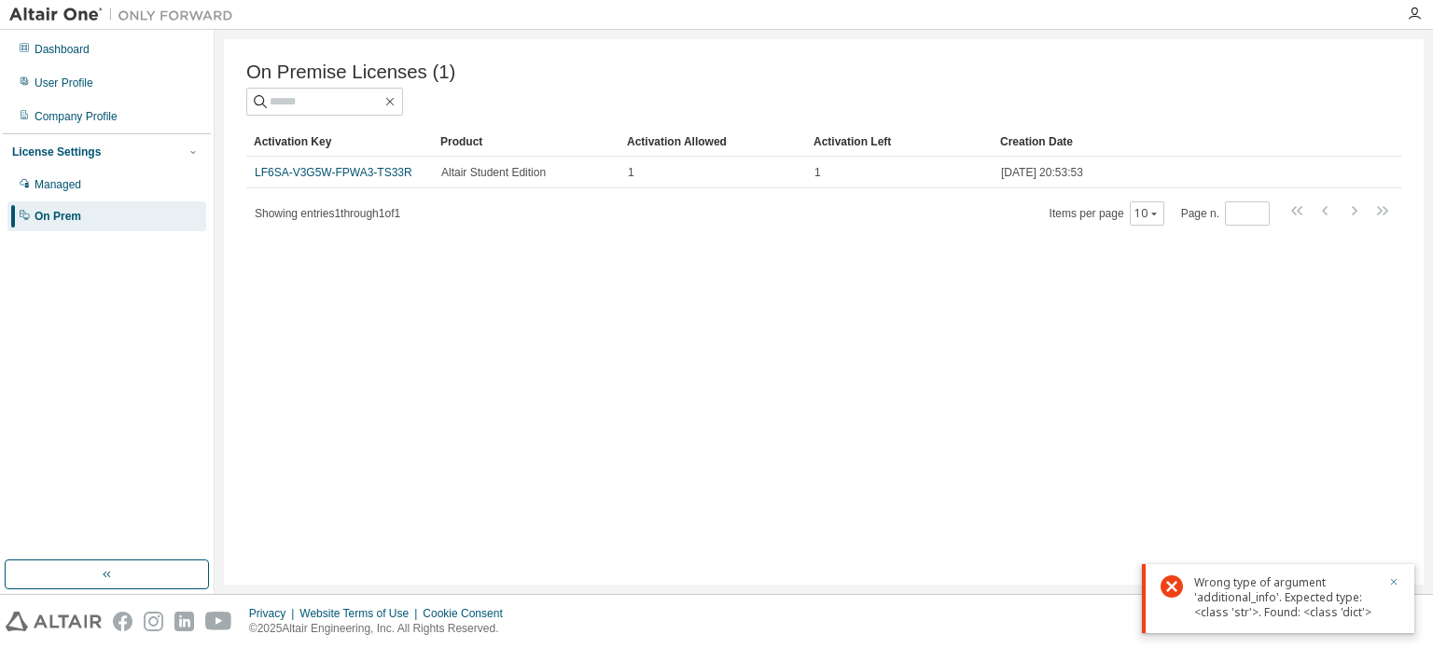
click at [1394, 584] on icon "button" at bounding box center [1394, 582] width 7 height 7
